Goal: Transaction & Acquisition: Obtain resource

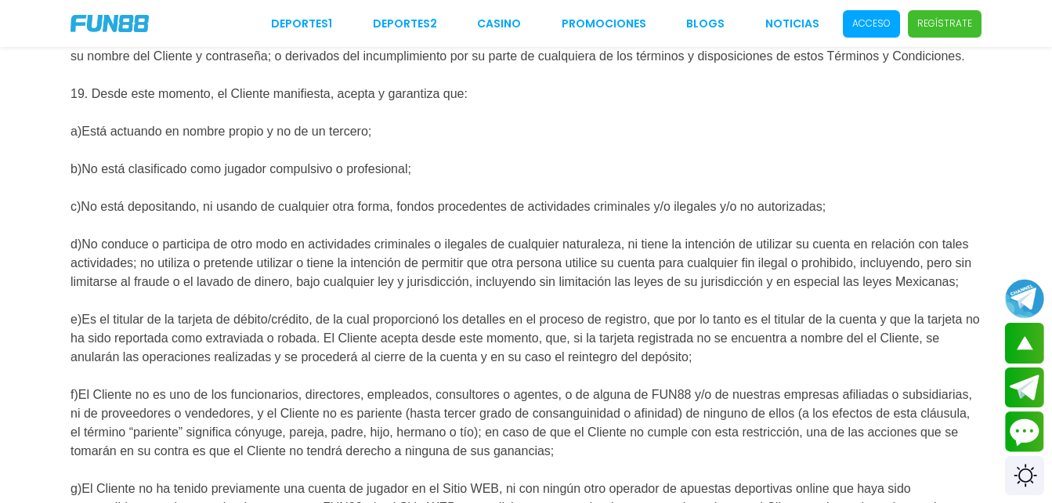
scroll to position [2130, 0]
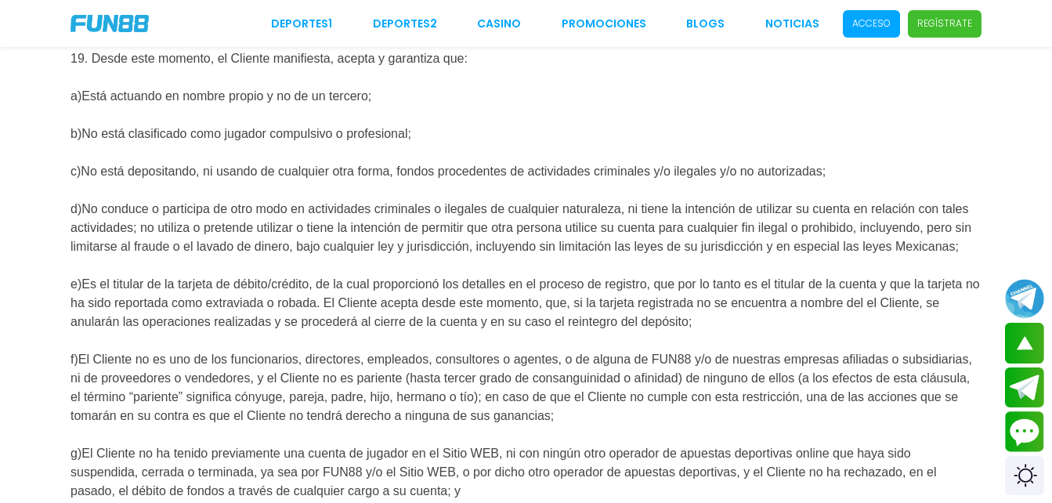
click at [856, 23] on p "Acceso" at bounding box center [871, 23] width 38 height 14
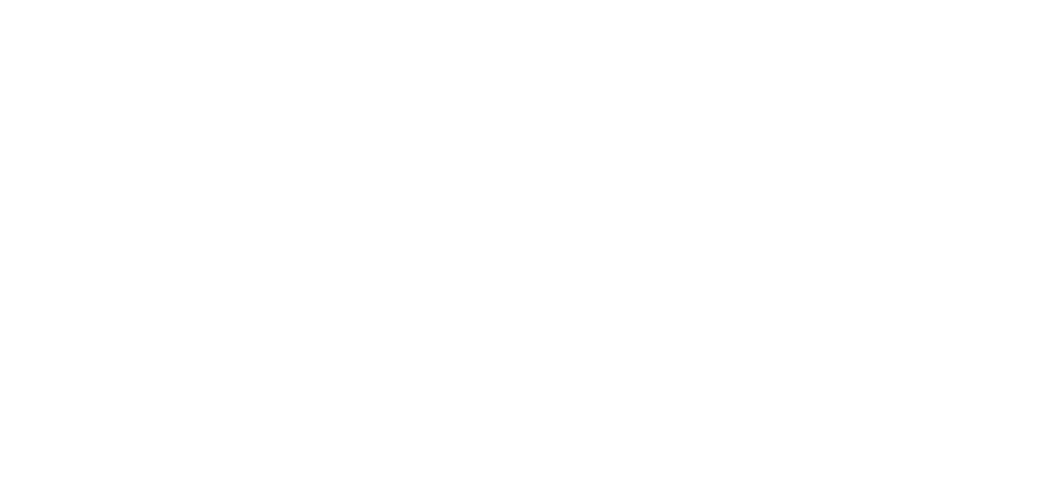
scroll to position [0, 0]
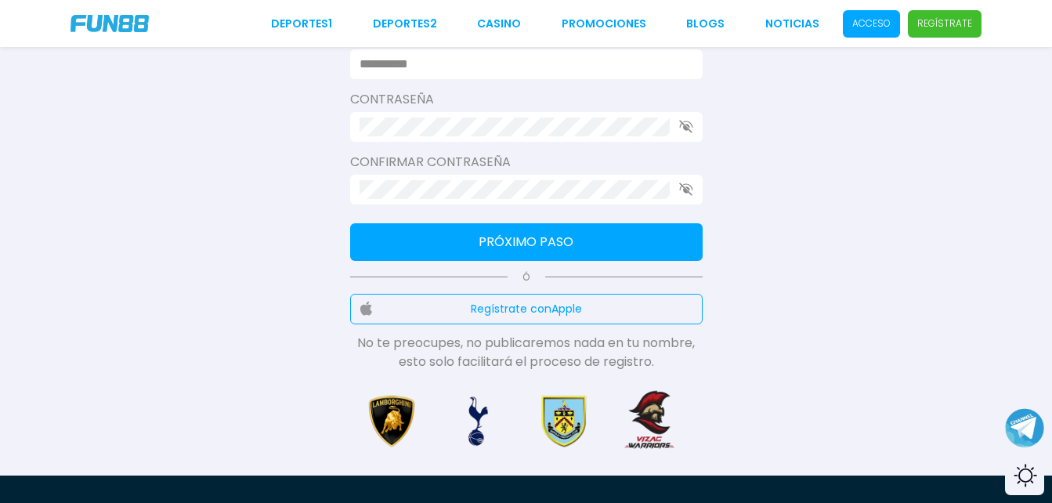
scroll to position [407, 0]
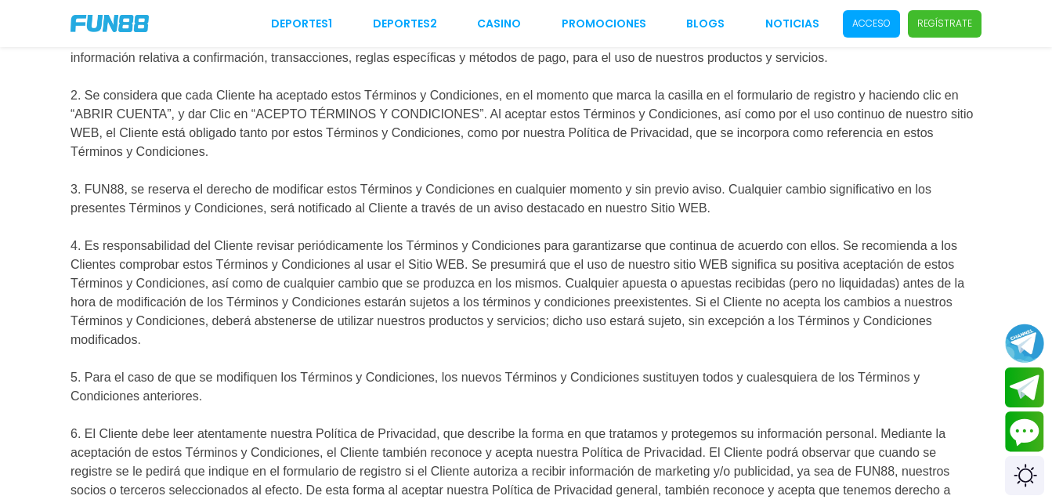
click at [858, 29] on p "Acceso" at bounding box center [871, 23] width 38 height 14
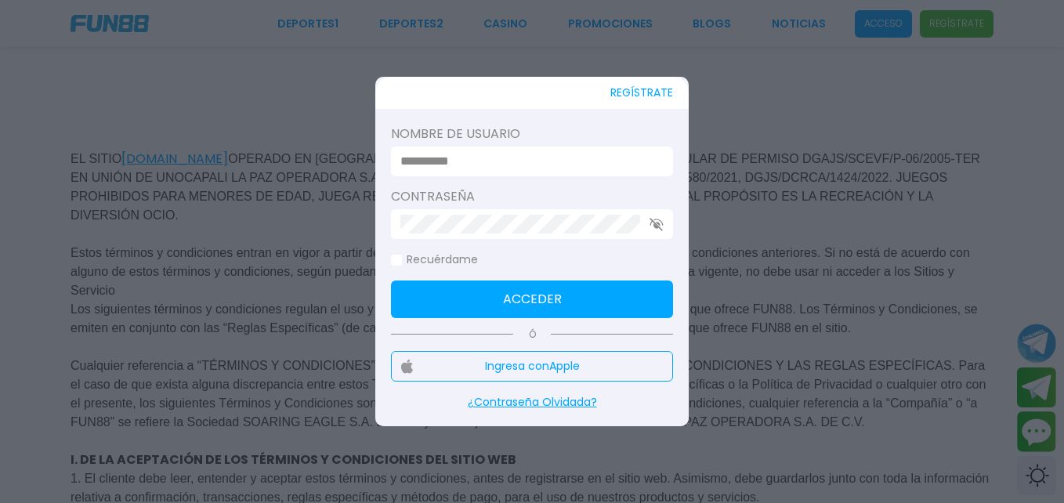
click at [493, 163] on input at bounding box center [527, 161] width 254 height 19
type input "**********"
click at [472, 234] on div at bounding box center [532, 224] width 282 height 30
click at [519, 287] on button "Acceder" at bounding box center [532, 299] width 282 height 38
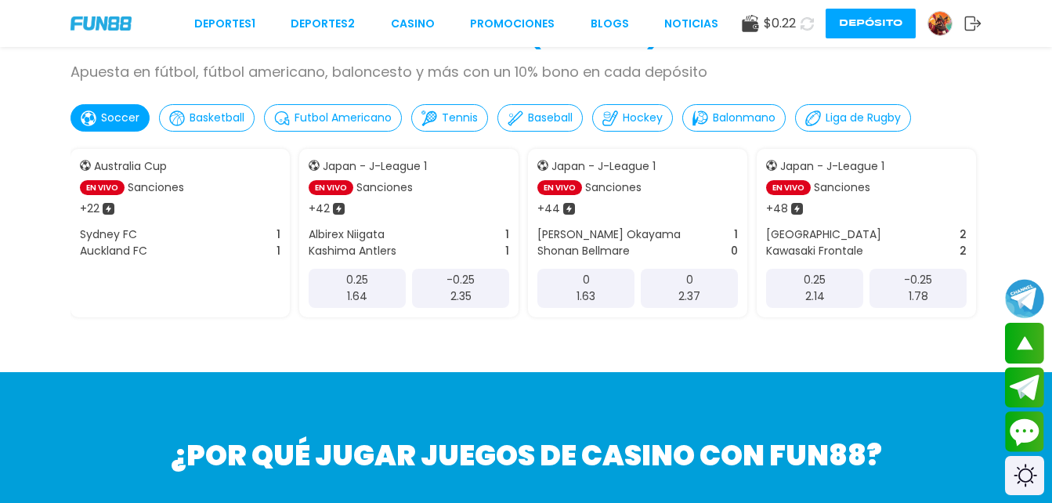
scroll to position [879, 0]
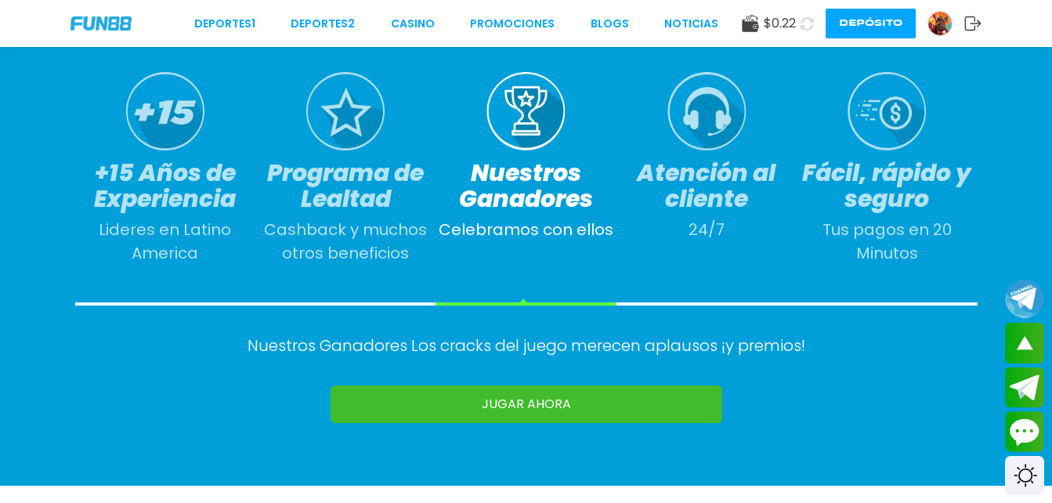
click at [527, 410] on link "JUGAR AHORA" at bounding box center [527, 404] width 392 height 38
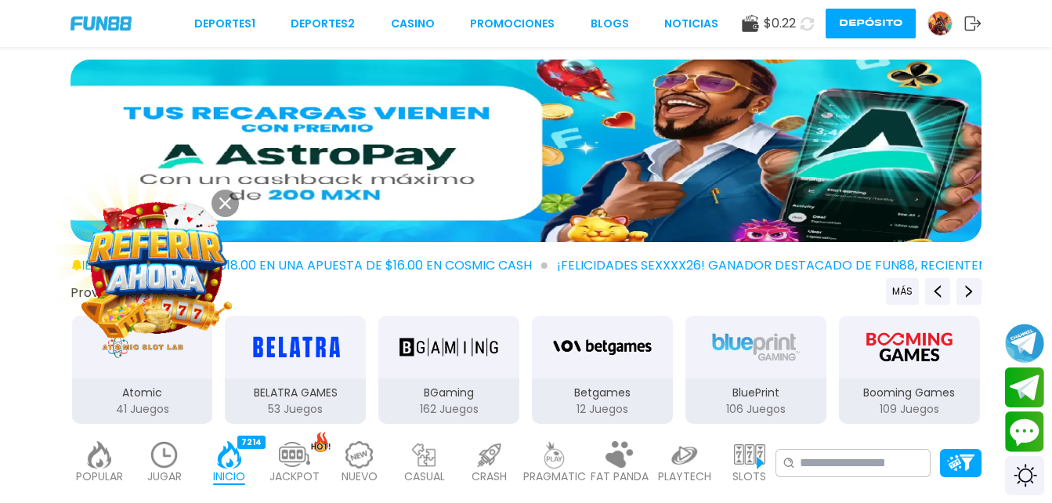
click at [519, 136] on img at bounding box center [525, 151] width 911 height 183
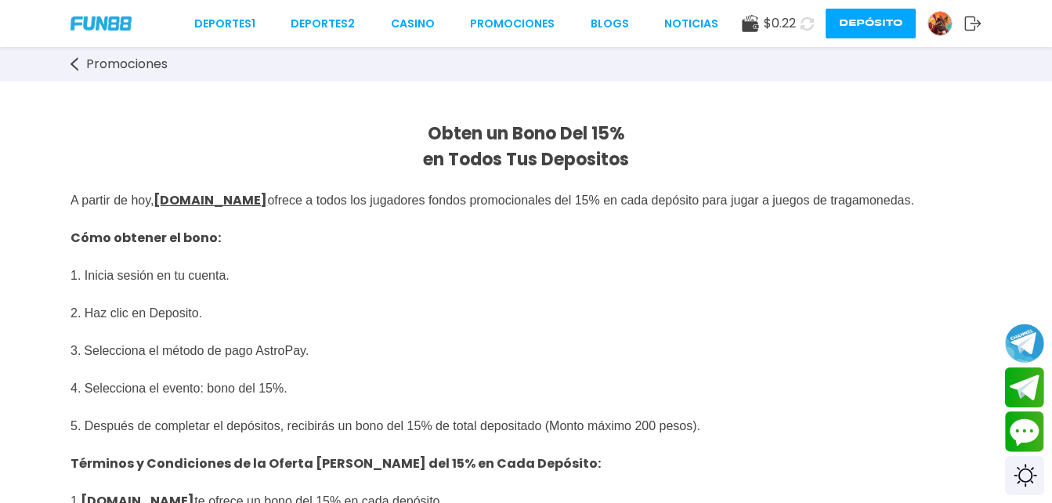
click at [275, 201] on span "A partir [PERSON_NAME][DATE], [DOMAIN_NAME] ofrece a todos los jugadores fondos…" at bounding box center [492, 275] width 844 height 164
click at [856, 33] on button "Depósito" at bounding box center [871, 24] width 90 height 30
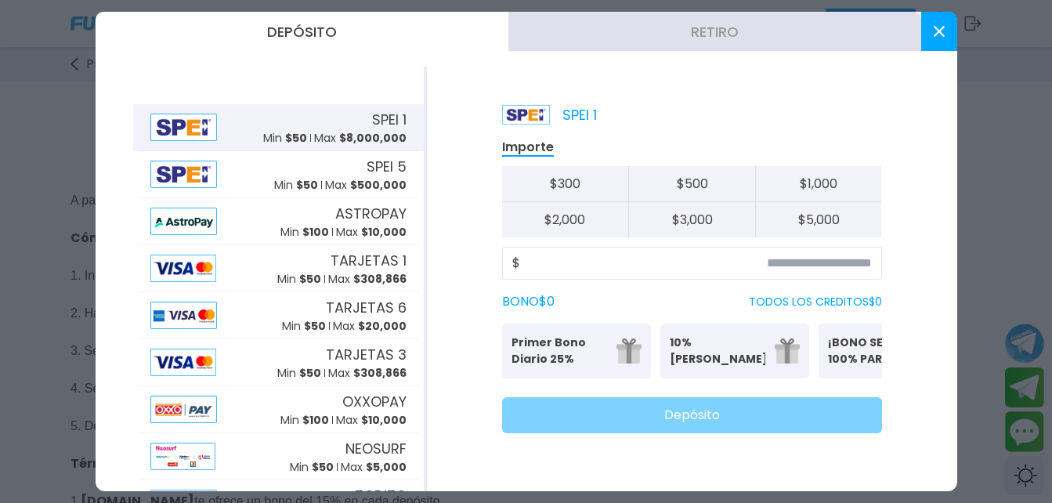
click at [916, 21] on button "Retiro" at bounding box center [714, 31] width 413 height 39
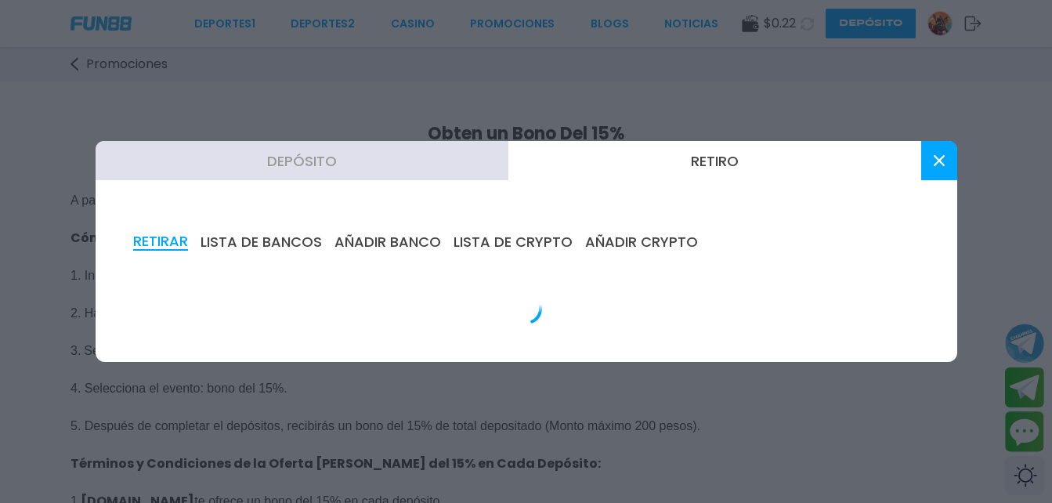
click at [916, 21] on div at bounding box center [526, 251] width 1052 height 503
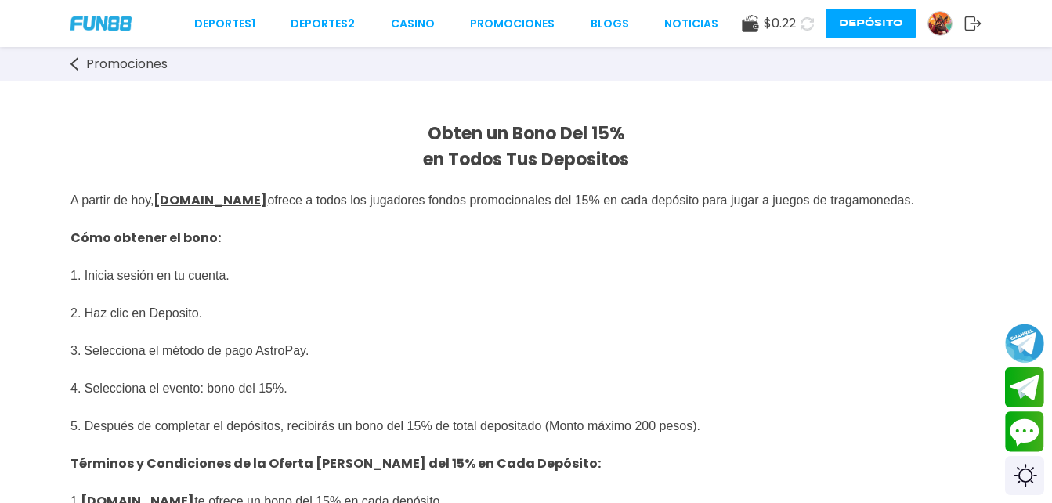
click at [939, 21] on img at bounding box center [939, 23] width 23 height 23
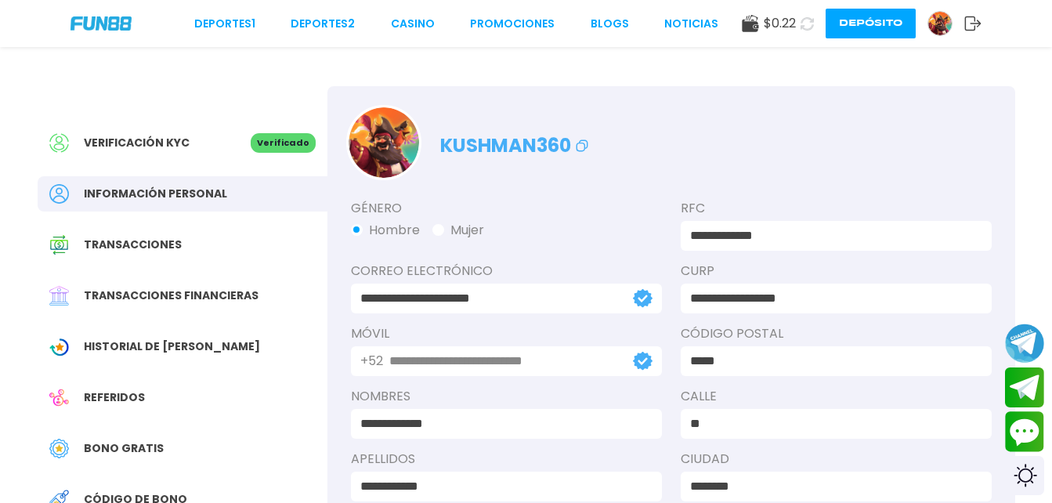
click at [150, 461] on div "Bono Gratis" at bounding box center [183, 448] width 290 height 35
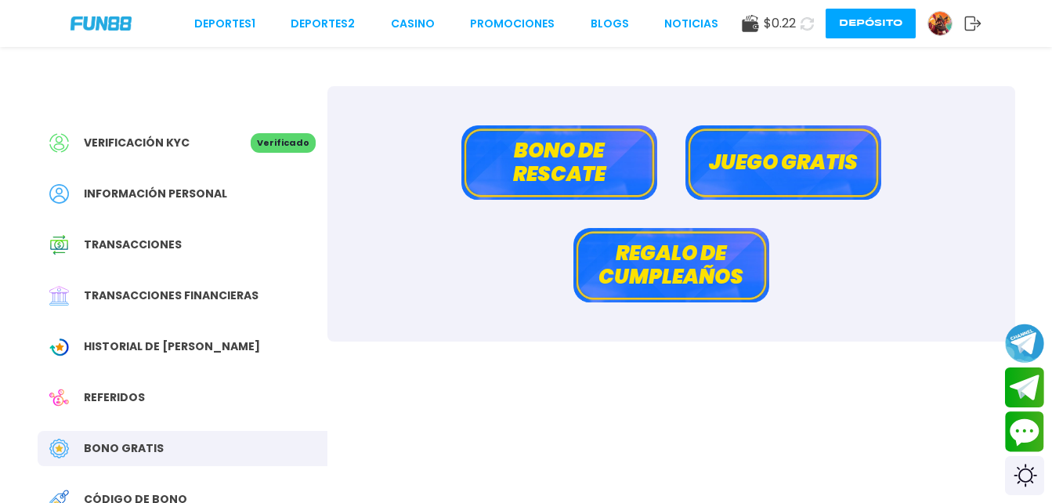
click at [621, 165] on button "Bono de rescate" at bounding box center [559, 162] width 196 height 74
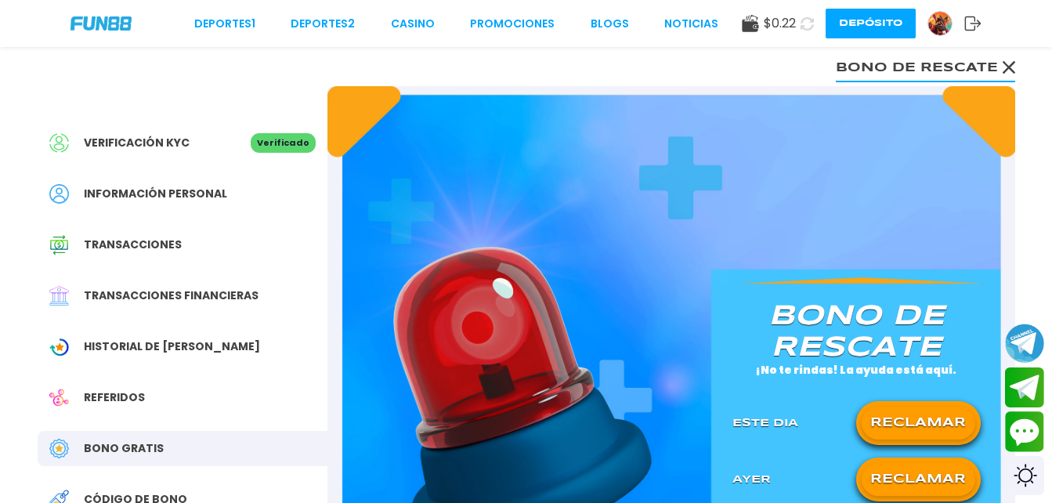
click at [923, 479] on button "RECLAMAR" at bounding box center [919, 479] width 114 height 33
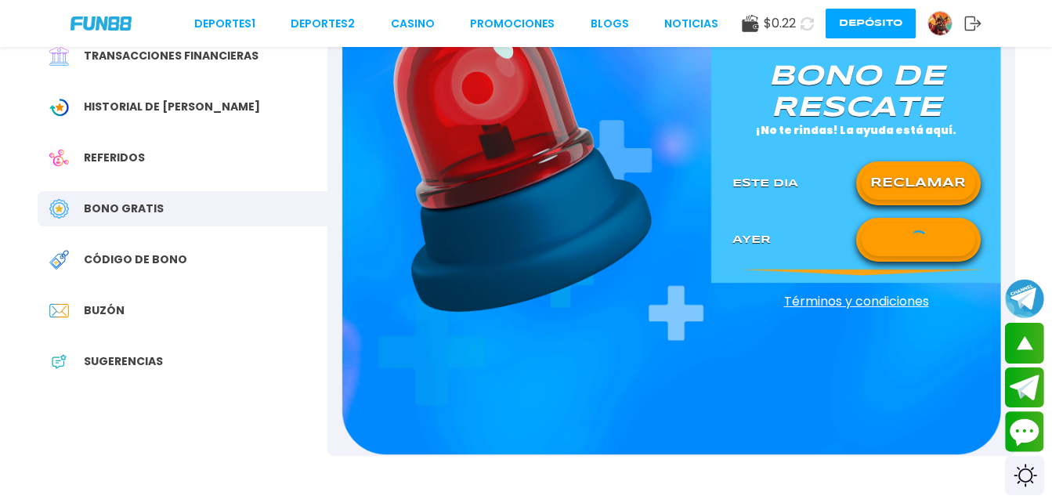
scroll to position [229, 0]
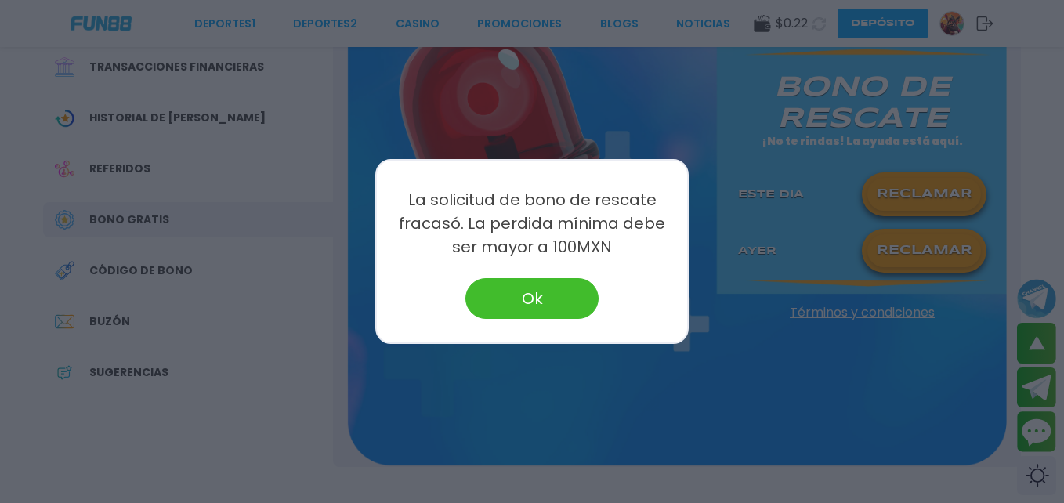
click at [538, 284] on button "Ok" at bounding box center [531, 298] width 133 height 41
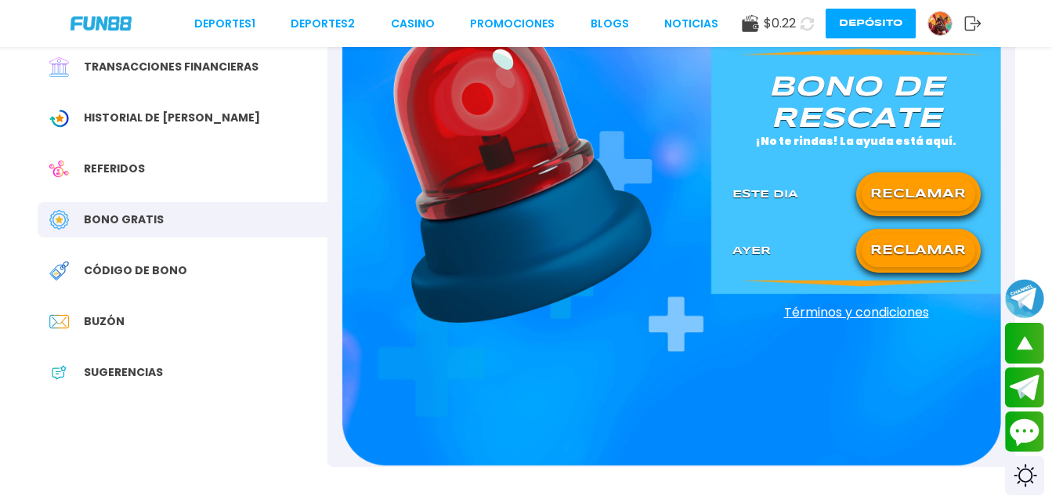
click at [865, 121] on p "Bono de rescate" at bounding box center [856, 103] width 248 height 63
click at [851, 282] on div "[PERSON_NAME] de rescate ¡No te rindas! La ayuda está aquí. Este Dia RECLAMAR […" at bounding box center [671, 161] width 688 height 609
click at [849, 287] on div "[PERSON_NAME] de rescate ¡No te rindas! La ayuda está aquí. Este Dia RECLAMAR […" at bounding box center [671, 161] width 688 height 609
click at [845, 319] on span "Términos y condiciones" at bounding box center [857, 312] width 286 height 19
